Goal: Task Accomplishment & Management: Use online tool/utility

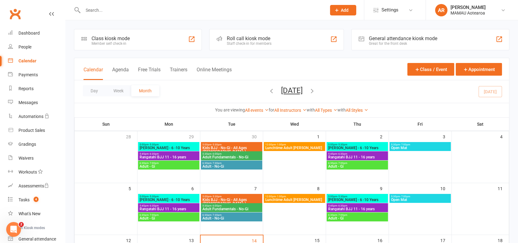
click at [260, 41] on div "Staff check-in for members" at bounding box center [249, 43] width 45 height 4
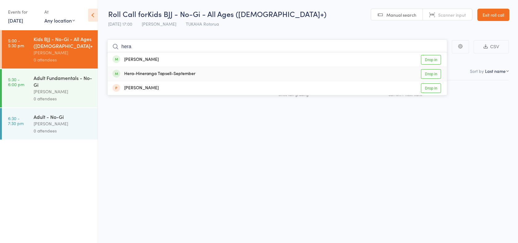
type input "hera"
drag, startPoint x: 430, startPoint y: 73, endPoint x: 429, endPoint y: 69, distance: 4.4
click at [430, 73] on link "Drop in" at bounding box center [431, 74] width 20 height 10
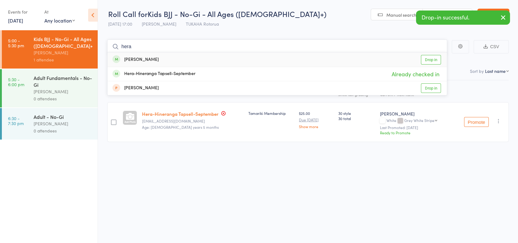
type input "hera"
click at [425, 60] on link "Drop in" at bounding box center [431, 60] width 20 height 10
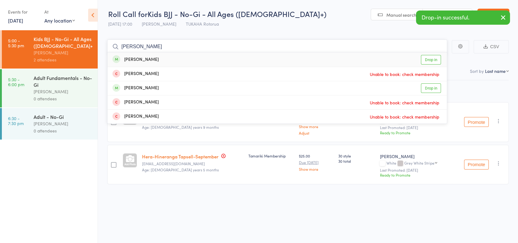
type input "[PERSON_NAME]"
click at [425, 60] on link "Drop in" at bounding box center [431, 60] width 20 height 10
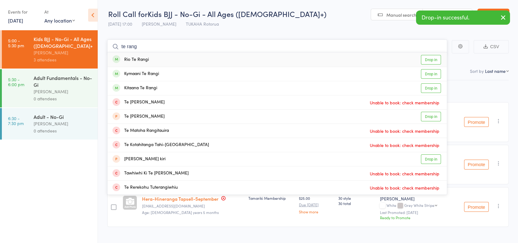
type input "te rang"
click at [425, 60] on link "Drop in" at bounding box center [431, 60] width 20 height 10
type input "te rang"
click at [427, 73] on link "Drop in" at bounding box center [431, 74] width 20 height 10
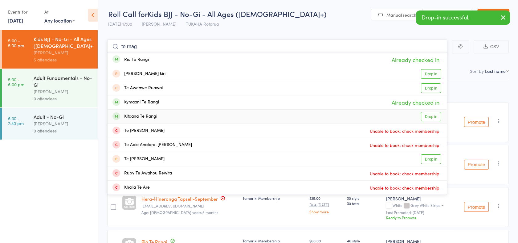
type input "te rnag"
click at [427, 115] on link "Drop in" at bounding box center [431, 117] width 20 height 10
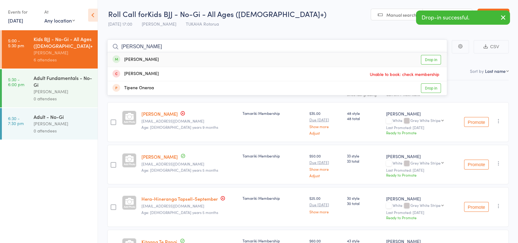
type input "[PERSON_NAME]"
click at [424, 59] on link "Drop in" at bounding box center [431, 60] width 20 height 10
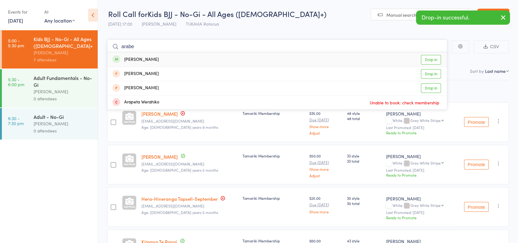
type input "arabe"
click at [431, 59] on link "Drop in" at bounding box center [431, 60] width 20 height 10
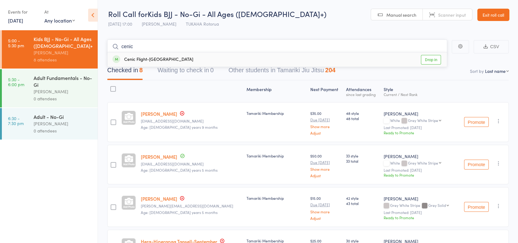
type input "cenic"
click at [431, 59] on link "Drop in" at bounding box center [431, 60] width 20 height 10
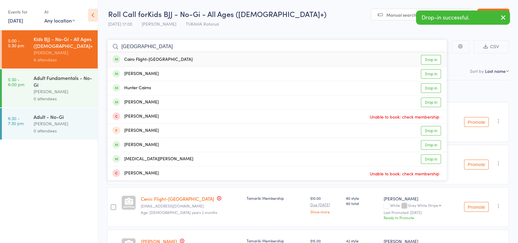
type input "[GEOGRAPHIC_DATA]"
click at [431, 59] on link "Drop in" at bounding box center [431, 60] width 20 height 10
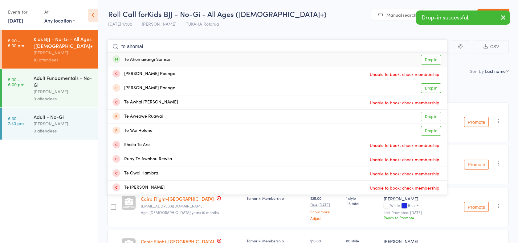
type input "te ahomai"
click at [431, 59] on link "Drop in" at bounding box center [431, 60] width 20 height 10
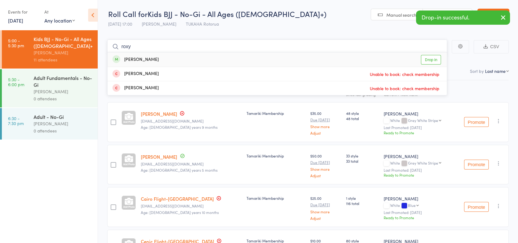
type input "roxy"
click at [431, 59] on link "Drop in" at bounding box center [431, 60] width 20 height 10
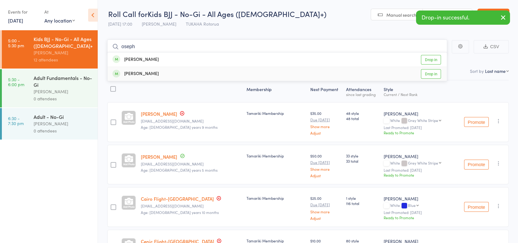
type input "oseph"
click at [430, 72] on link "Drop in" at bounding box center [431, 74] width 20 height 10
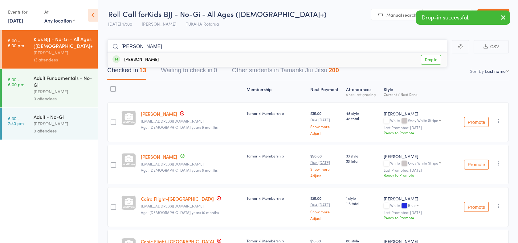
type input "[PERSON_NAME]"
click at [430, 58] on link "Drop in" at bounding box center [431, 60] width 20 height 10
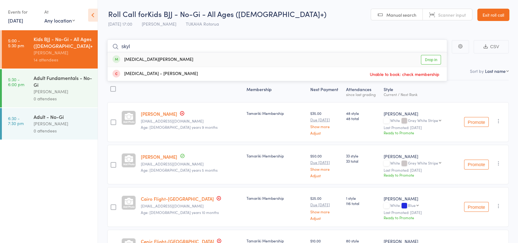
type input "skyl"
click at [433, 63] on link "Drop in" at bounding box center [431, 60] width 20 height 10
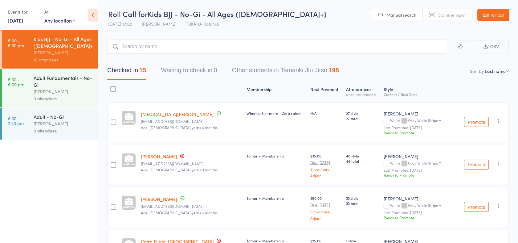
click at [53, 96] on div "0 attendees" at bounding box center [63, 98] width 59 height 7
